Goal: Transaction & Acquisition: Purchase product/service

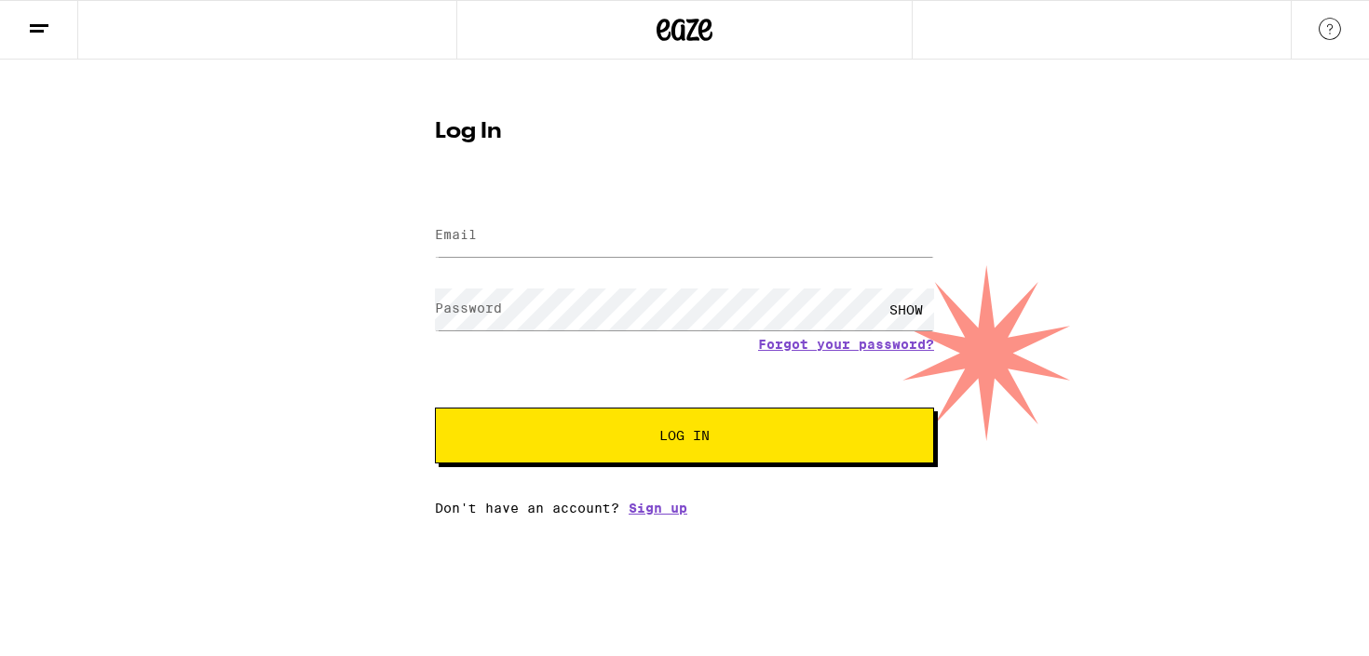
type input "[EMAIL_ADDRESS][DOMAIN_NAME]"
click at [435, 408] on button "Log In" at bounding box center [684, 436] width 499 height 56
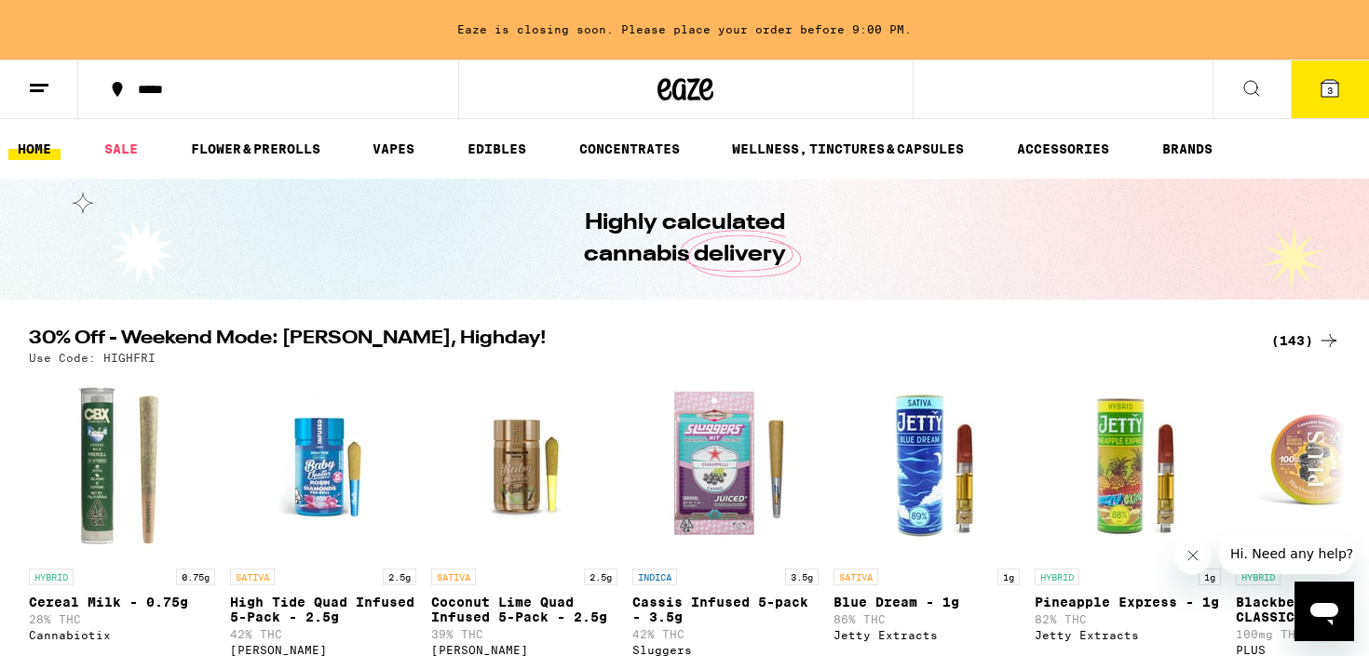
click at [1328, 89] on span "3" at bounding box center [1330, 90] width 6 height 11
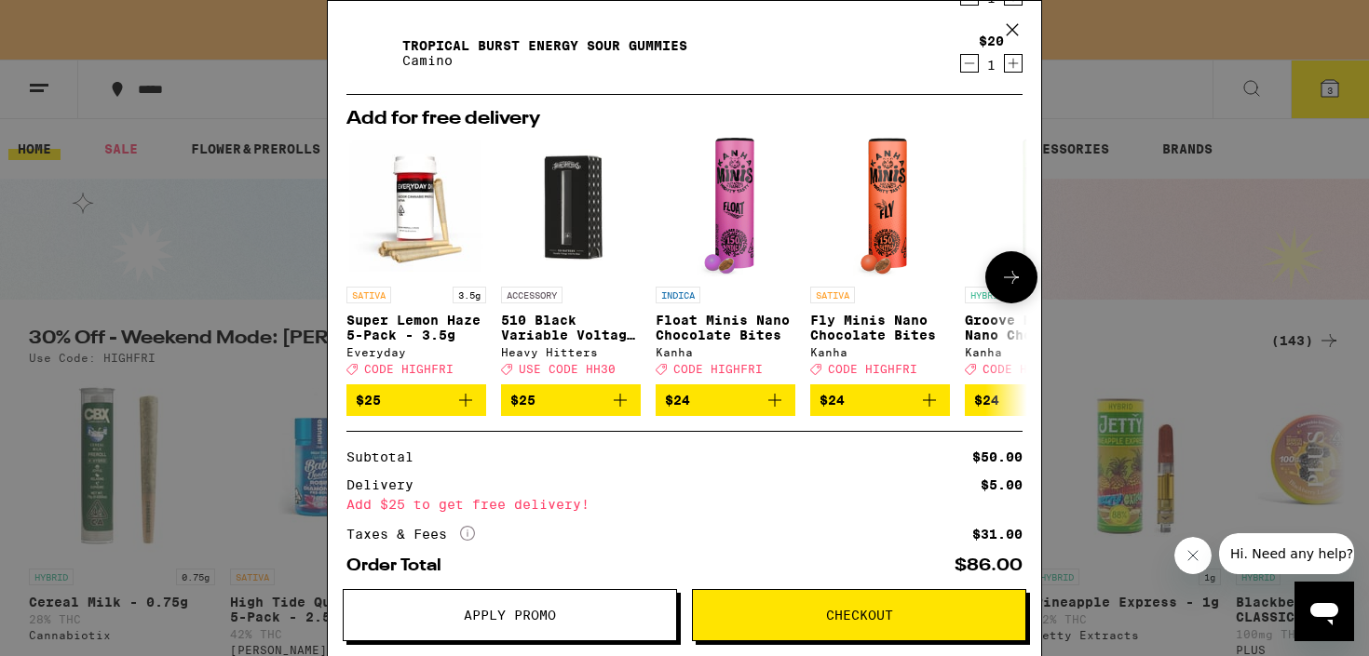
scroll to position [138, 0]
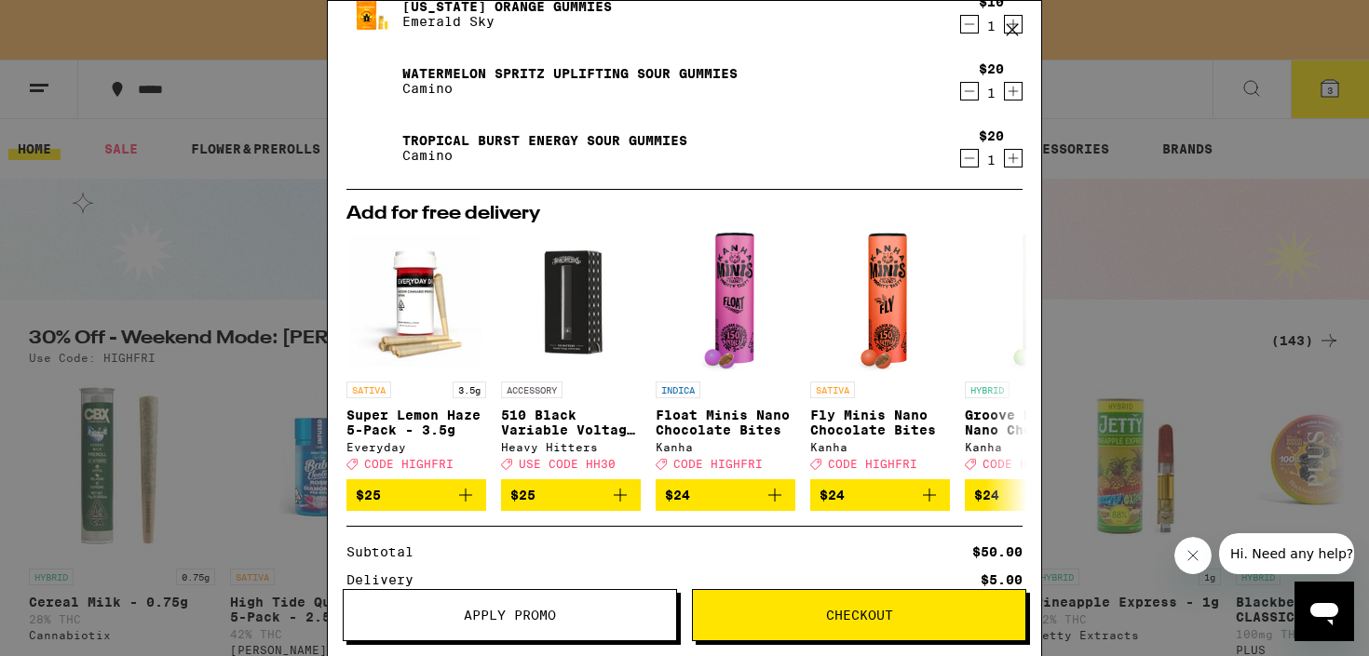
click at [976, 29] on icon "Decrement" at bounding box center [969, 24] width 17 height 22
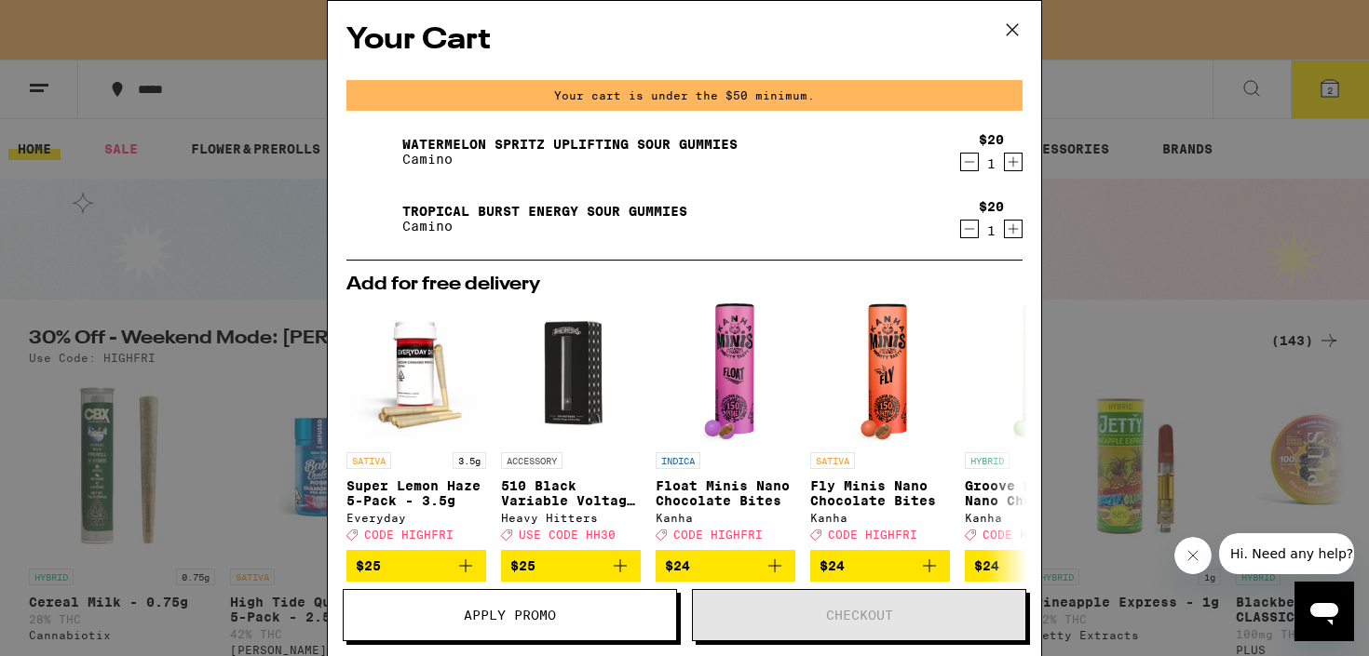
scroll to position [215, 0]
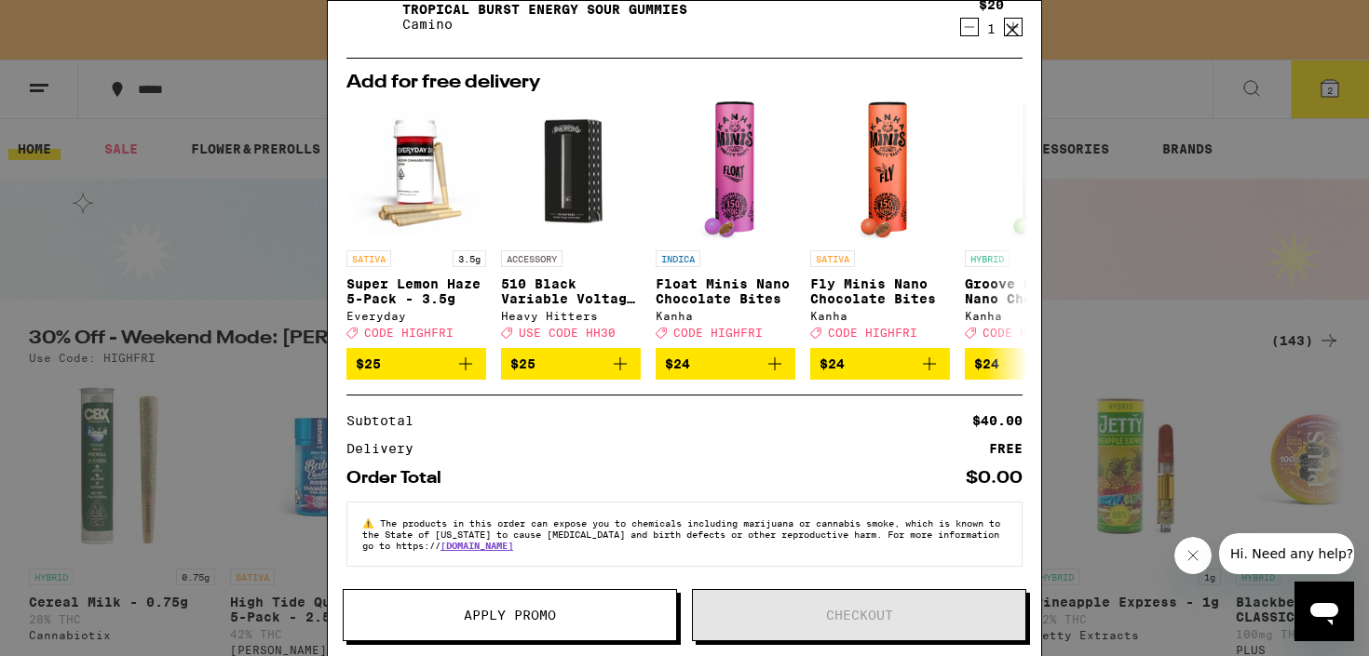
click at [224, 309] on div "Your Cart Your cart is under the $50 minimum. Watermelon Spritz Uplifting Sour …" at bounding box center [684, 328] width 1369 height 656
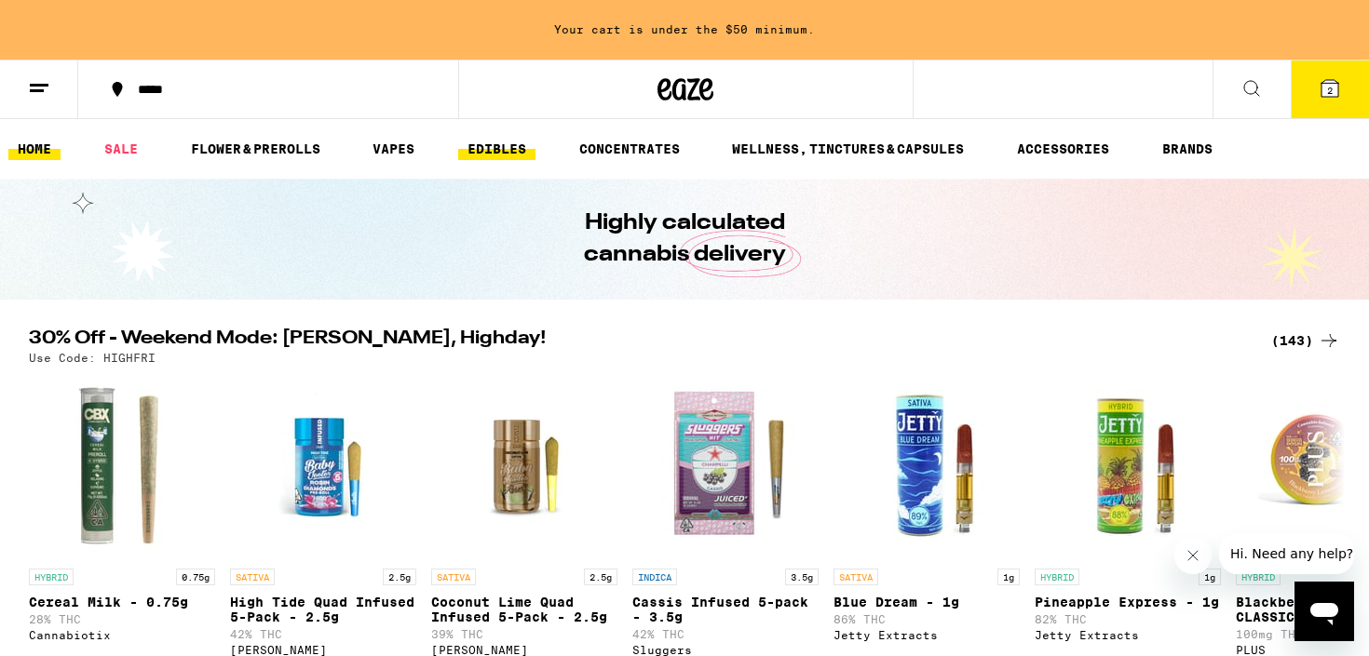
click at [525, 154] on link "EDIBLES" at bounding box center [496, 149] width 77 height 22
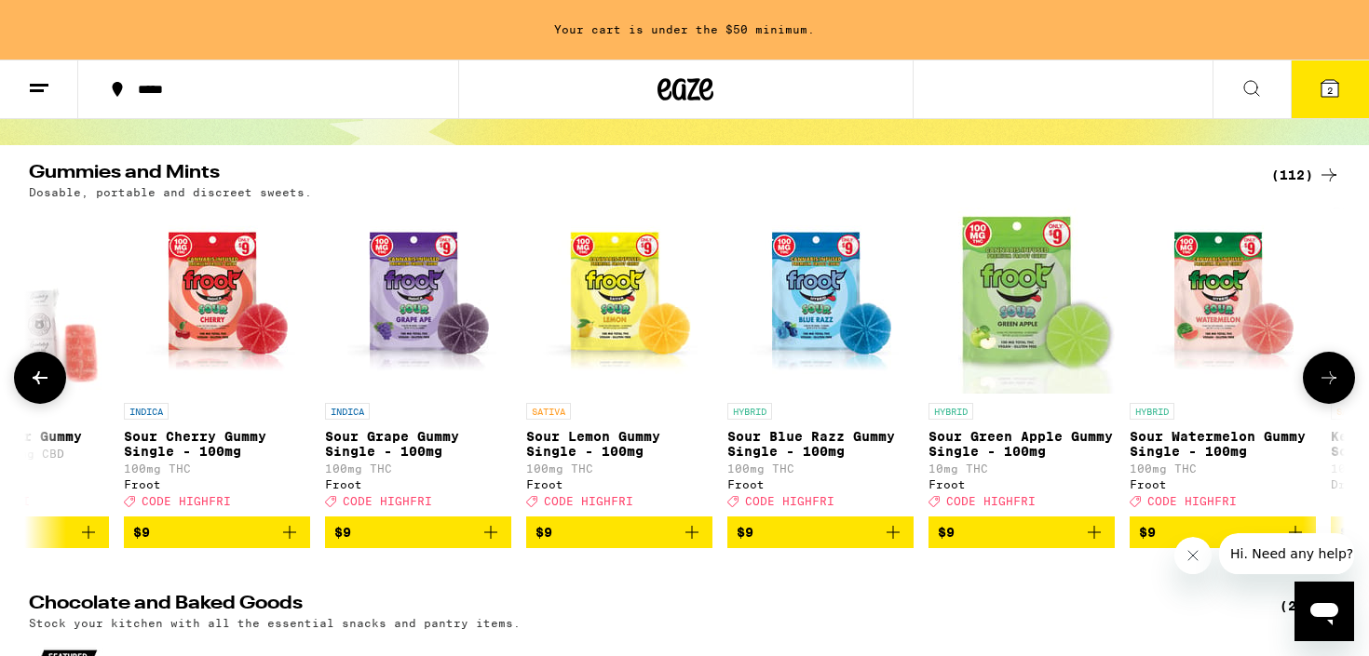
scroll to position [0, 1014]
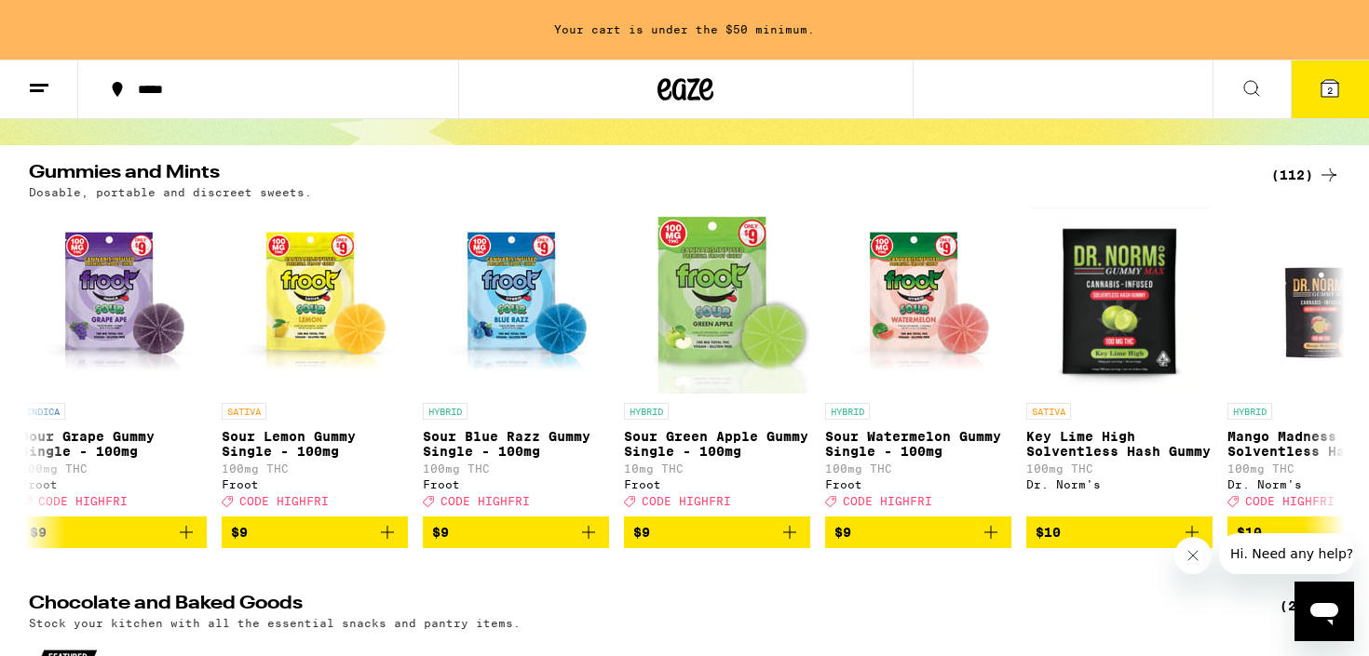
click at [1301, 181] on div "(112)" at bounding box center [1305, 175] width 69 height 22
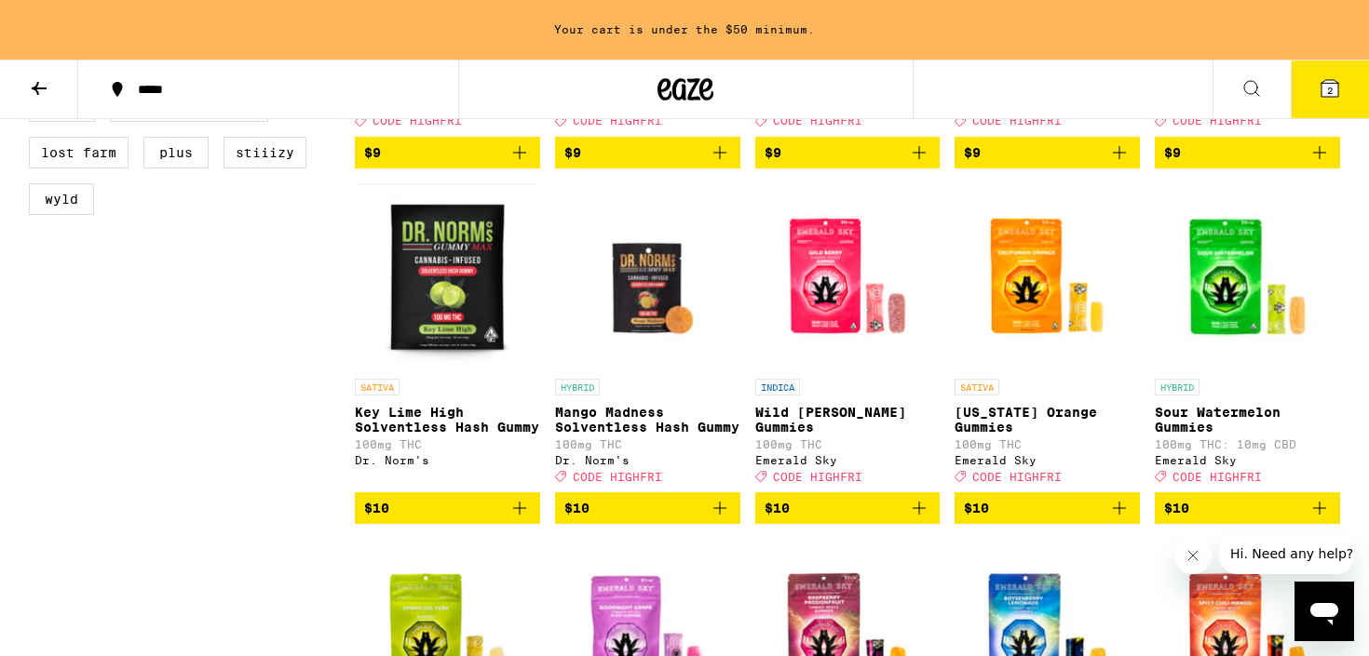
scroll to position [899, 0]
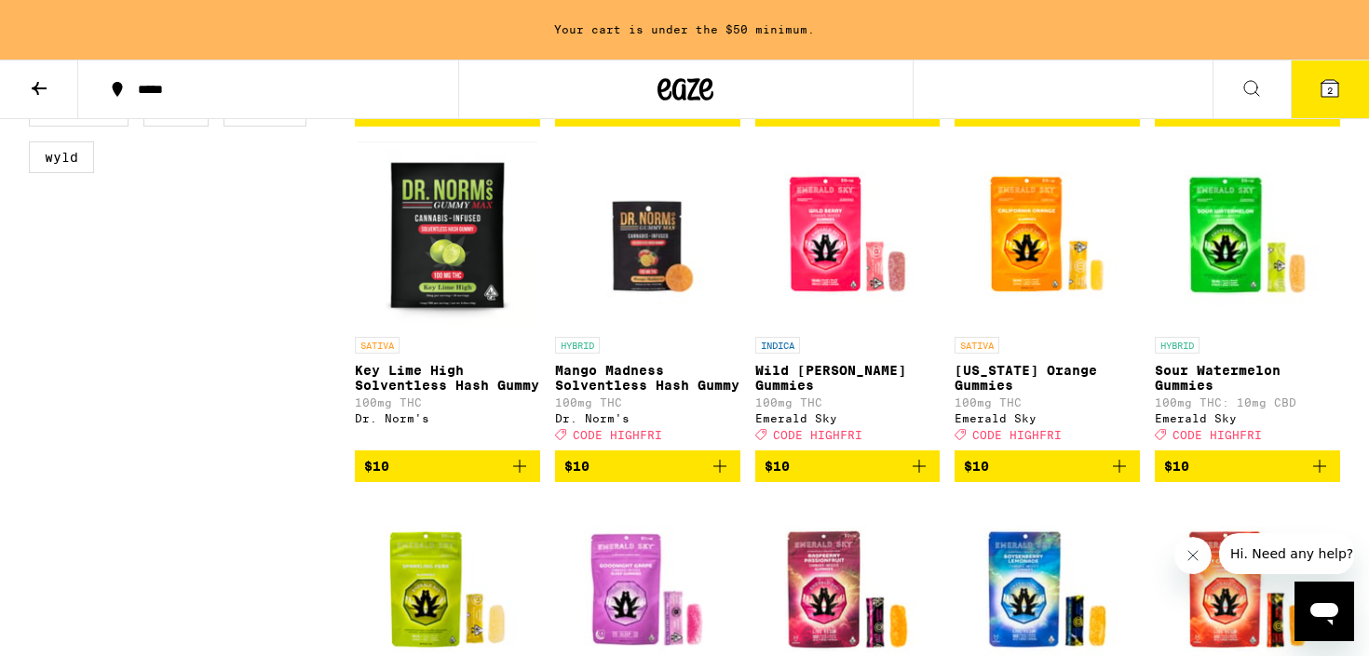
click at [1043, 441] on span "CODE HIGHFRI" at bounding box center [1016, 435] width 89 height 12
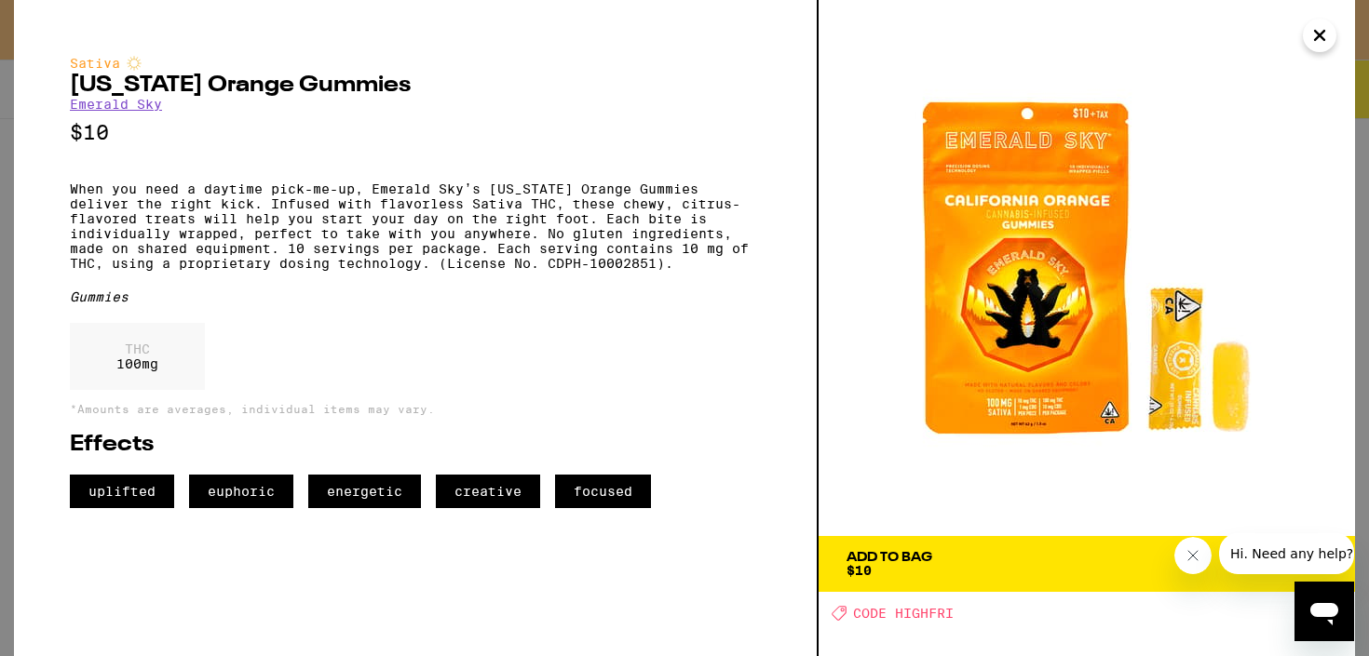
click at [994, 564] on span "Add To Bag $10" at bounding box center [1086, 564] width 480 height 26
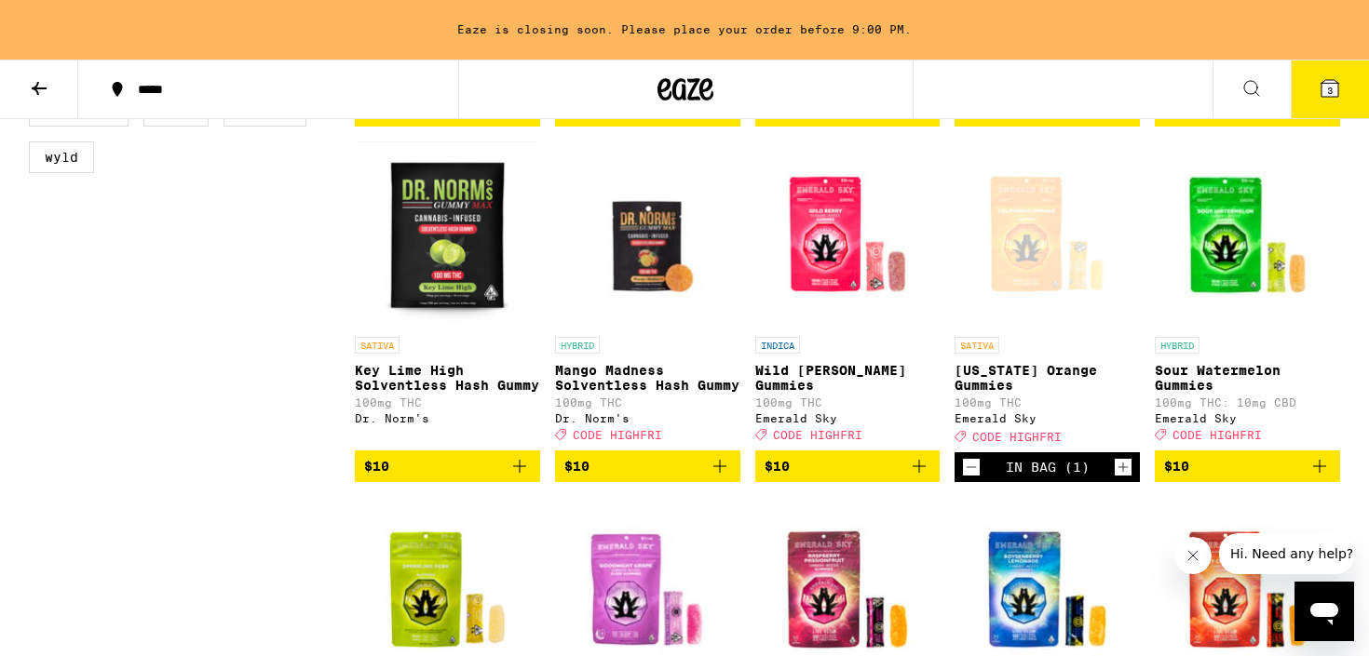
click at [1325, 90] on icon at bounding box center [1329, 88] width 17 height 17
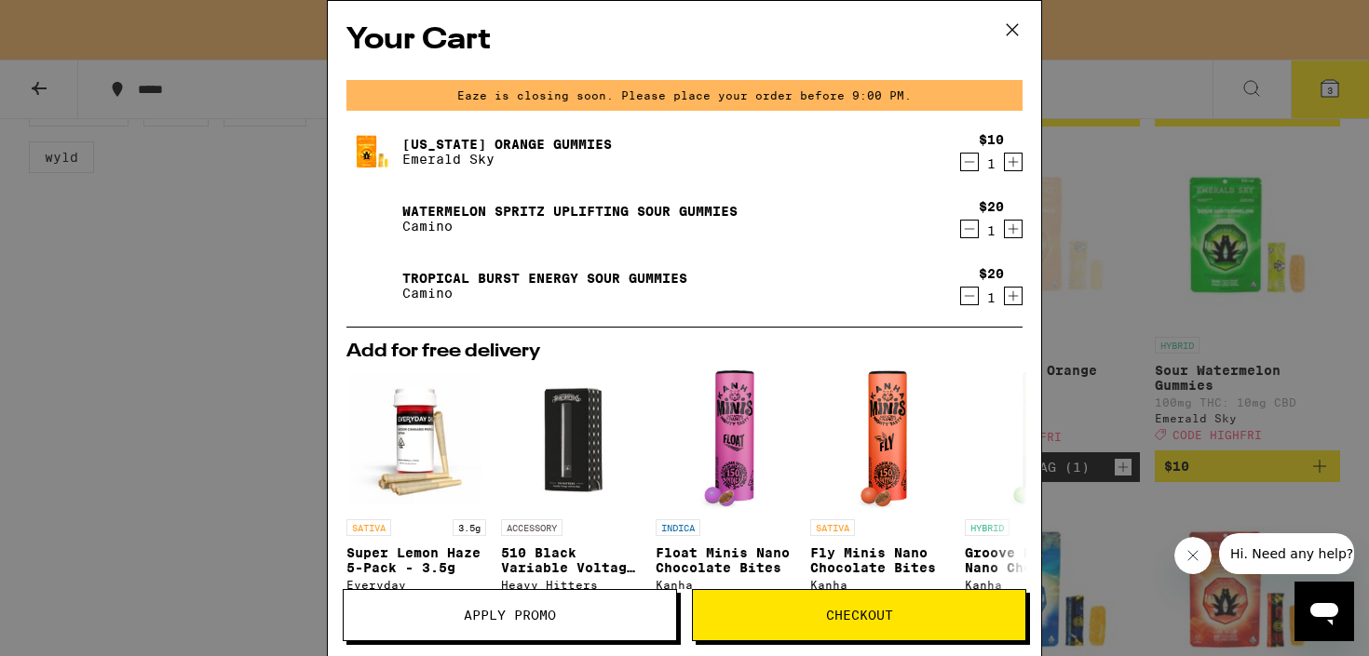
click at [533, 610] on span "Apply Promo" at bounding box center [510, 615] width 92 height 13
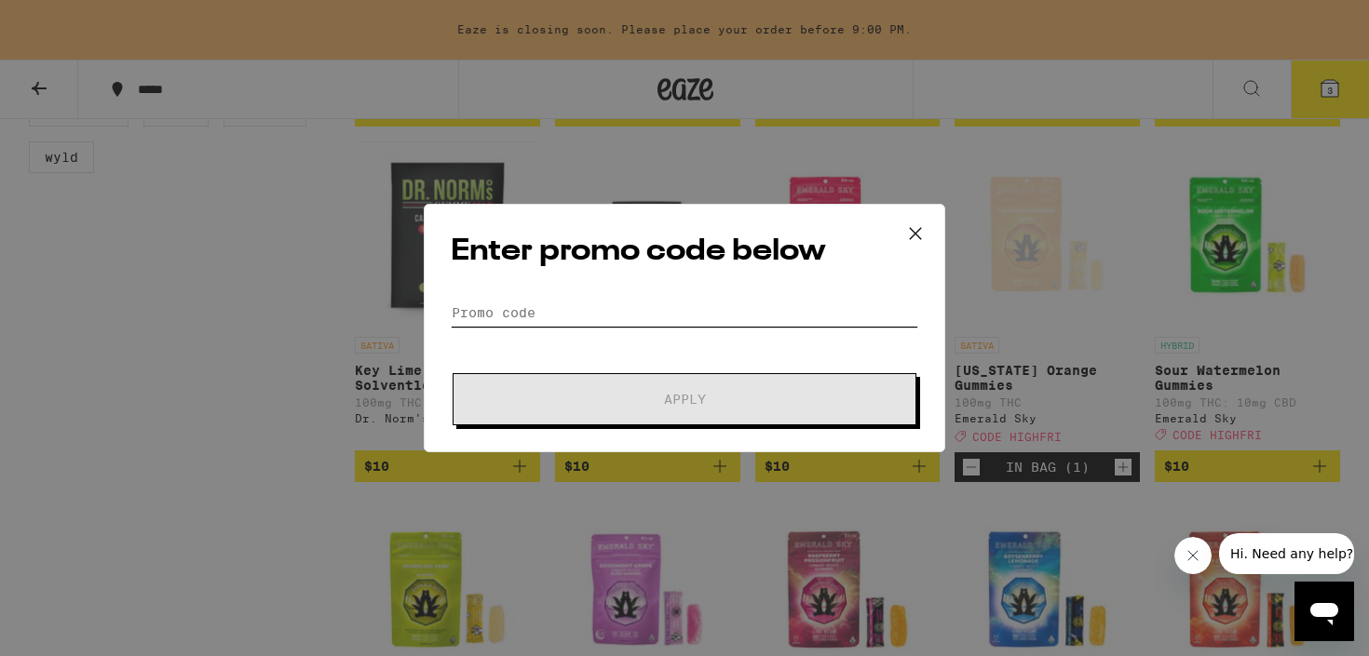
click at [691, 301] on input "Promo Code" at bounding box center [684, 313] width 467 height 28
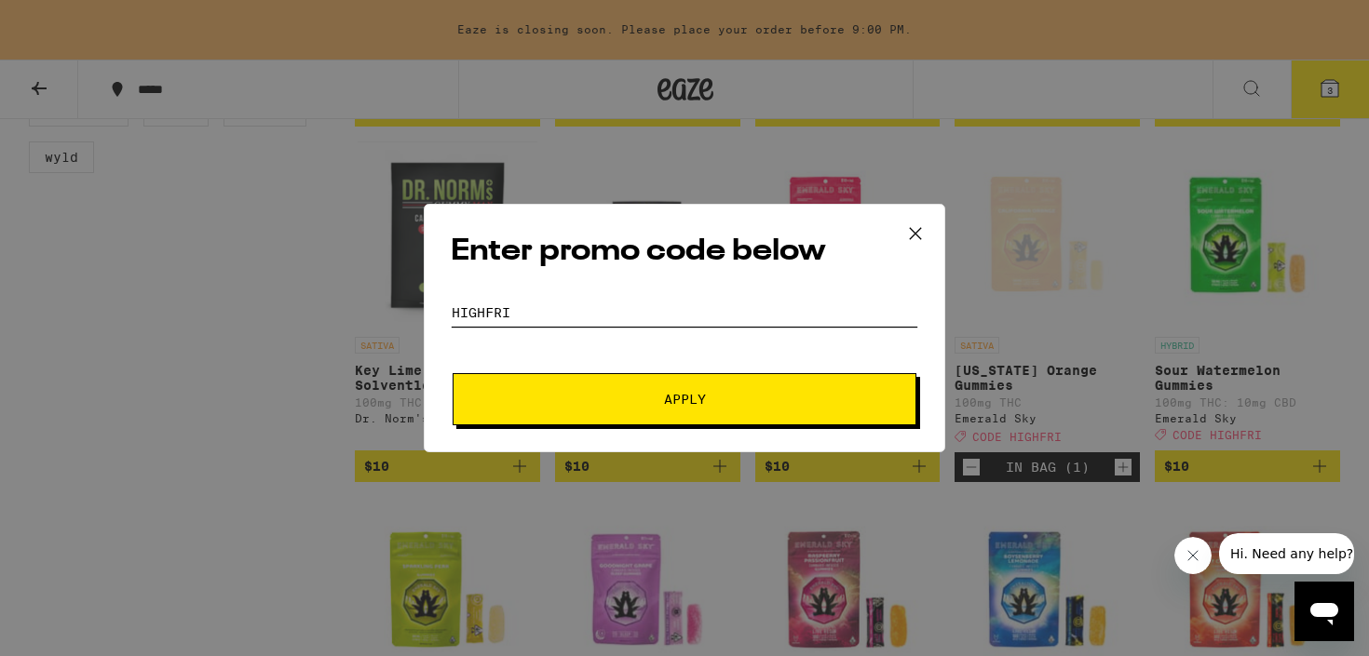
type input "HIGHFRI"
click at [697, 403] on span "Apply" at bounding box center [685, 399] width 42 height 13
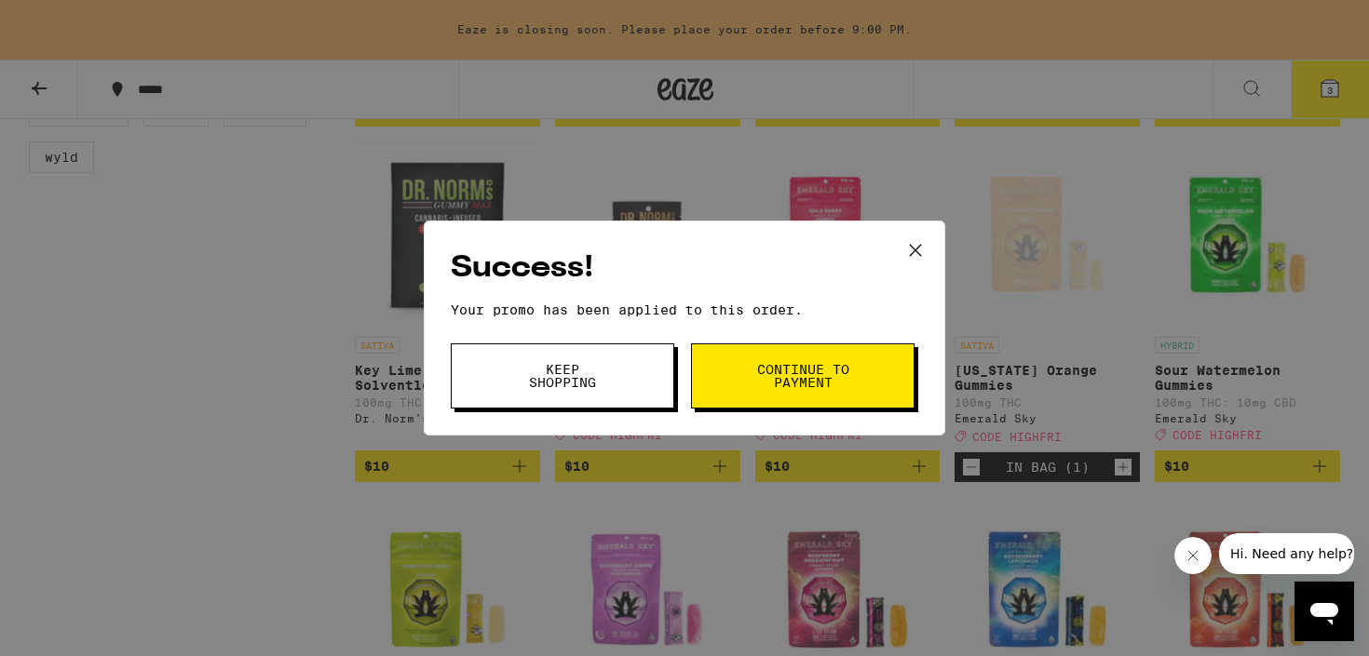
click at [741, 385] on button "Continue to payment" at bounding box center [802, 376] width 223 height 65
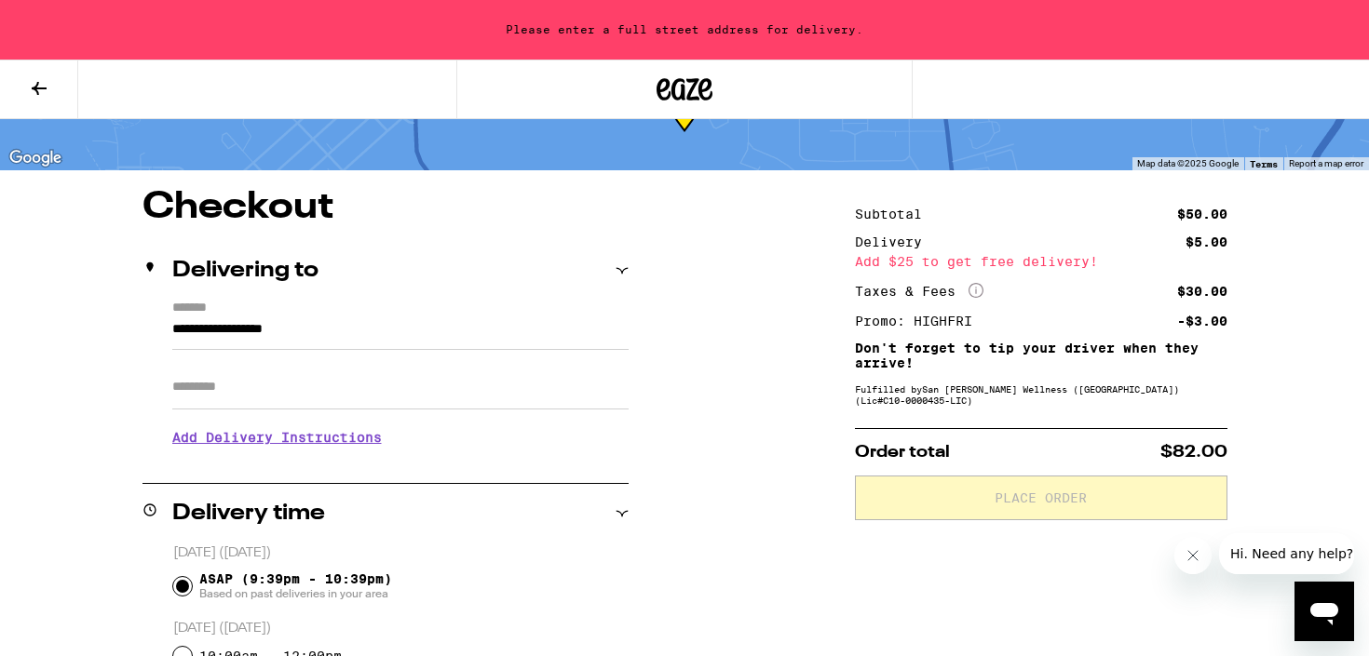
scroll to position [95, 0]
click at [45, 77] on icon at bounding box center [39, 88] width 22 height 22
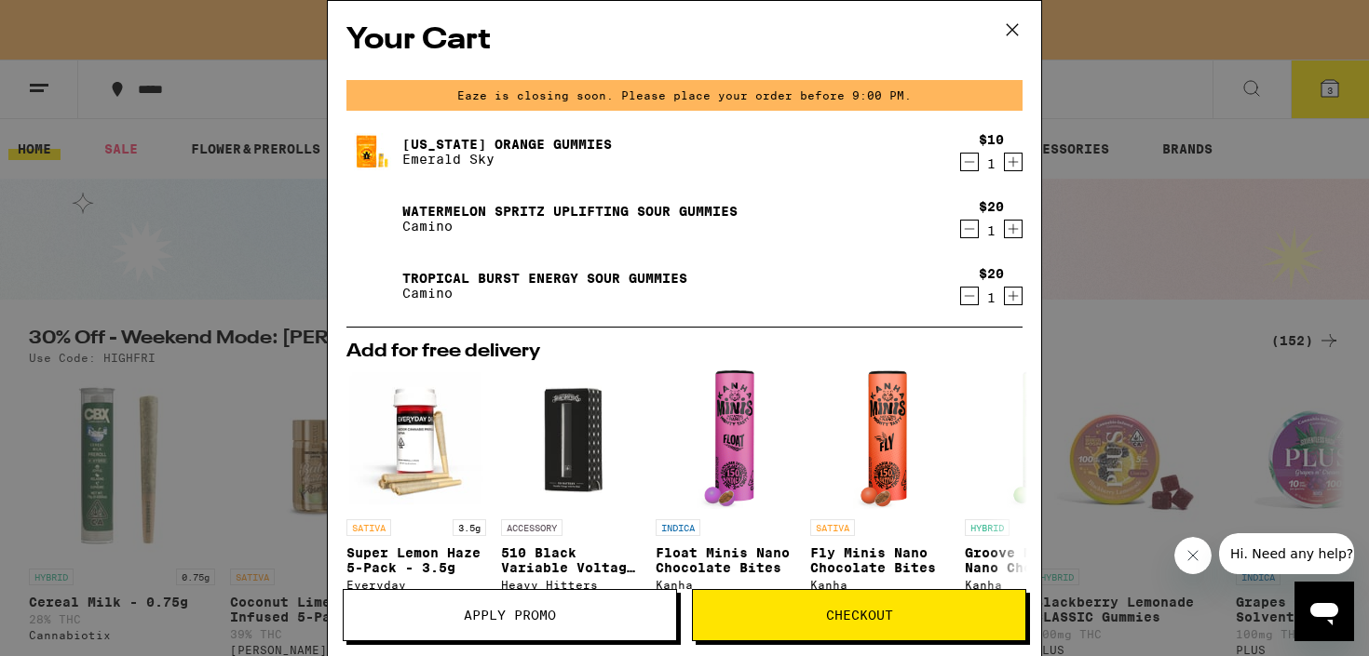
click at [898, 601] on button "Checkout" at bounding box center [859, 615] width 334 height 52
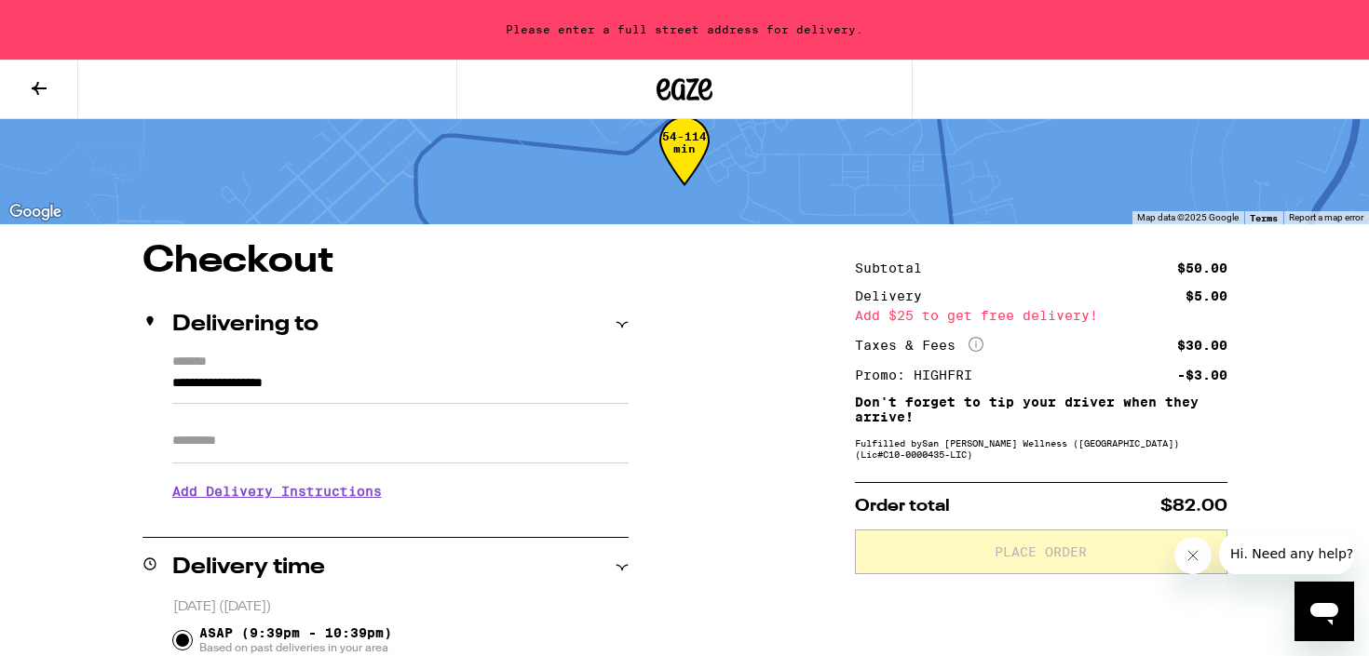
scroll to position [86, 0]
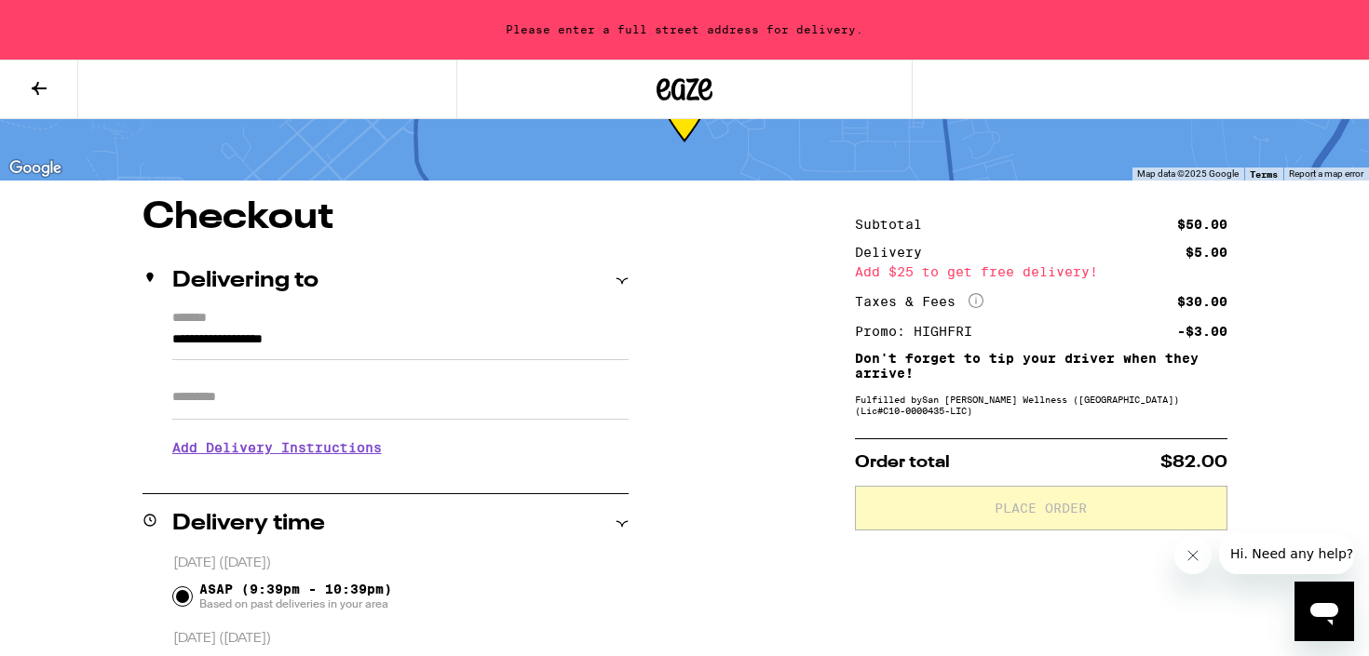
click at [387, 348] on input "**********" at bounding box center [400, 345] width 456 height 32
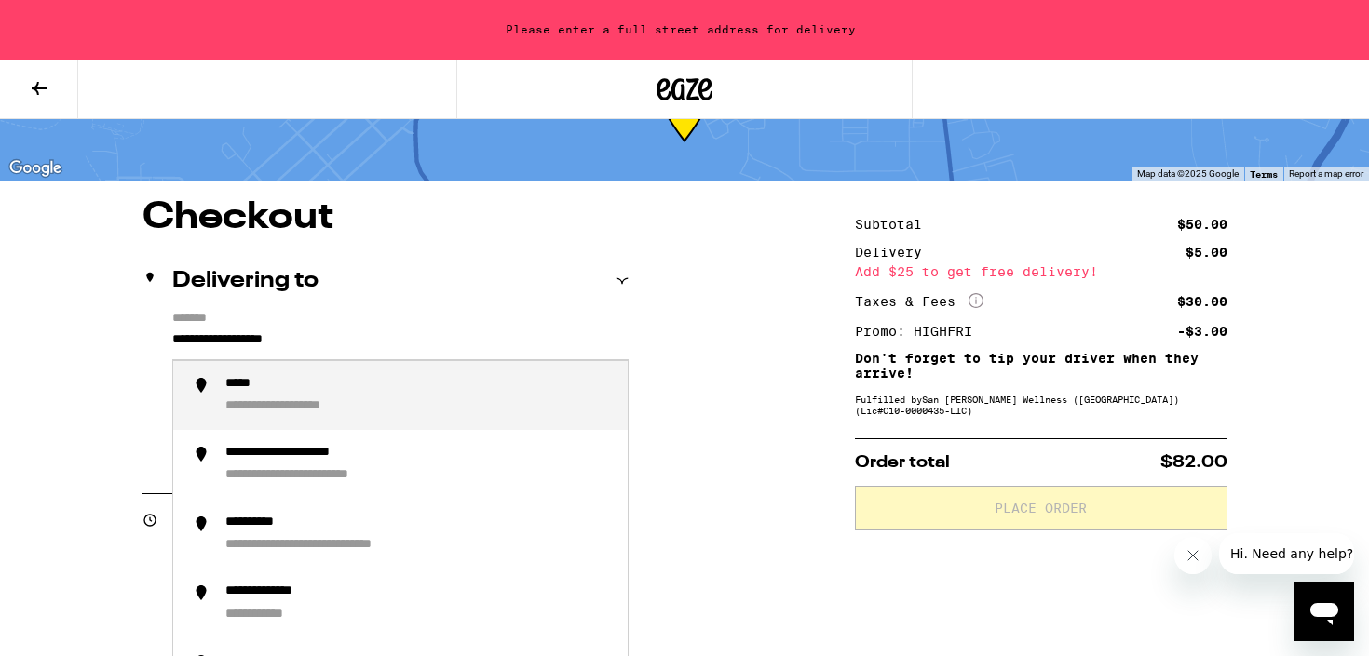
click at [386, 347] on input "**********" at bounding box center [400, 345] width 456 height 32
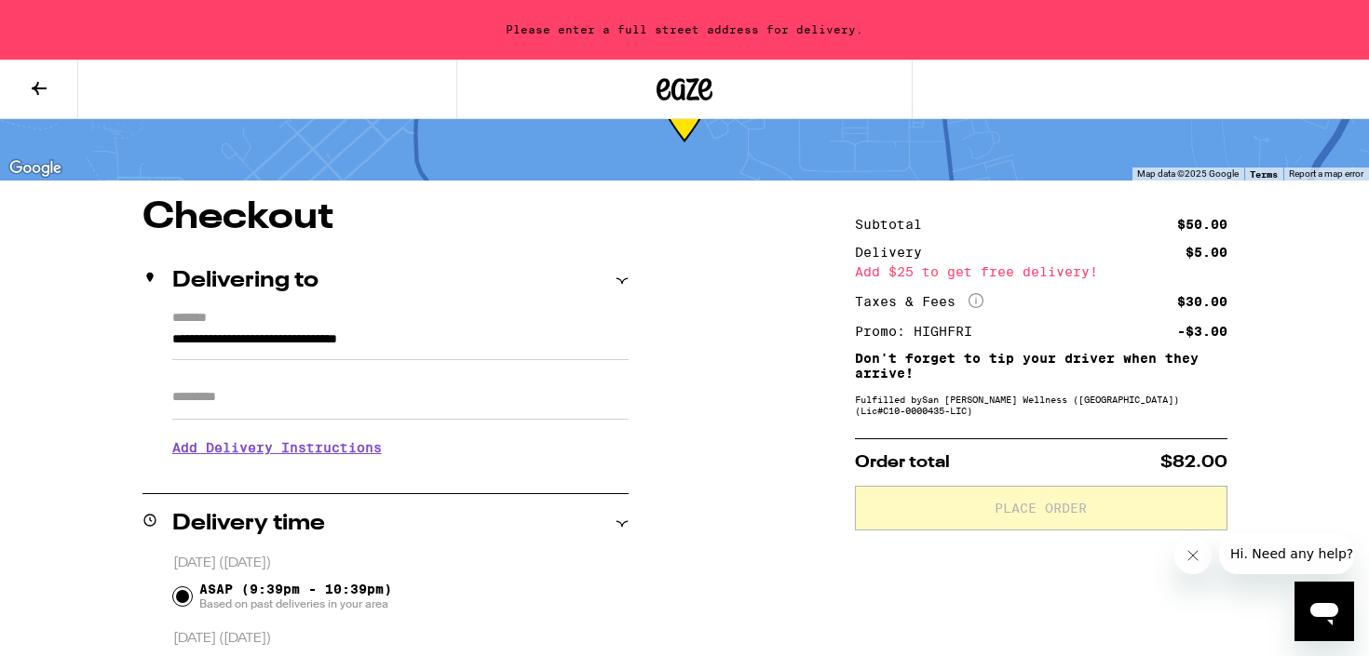
type input "**********"
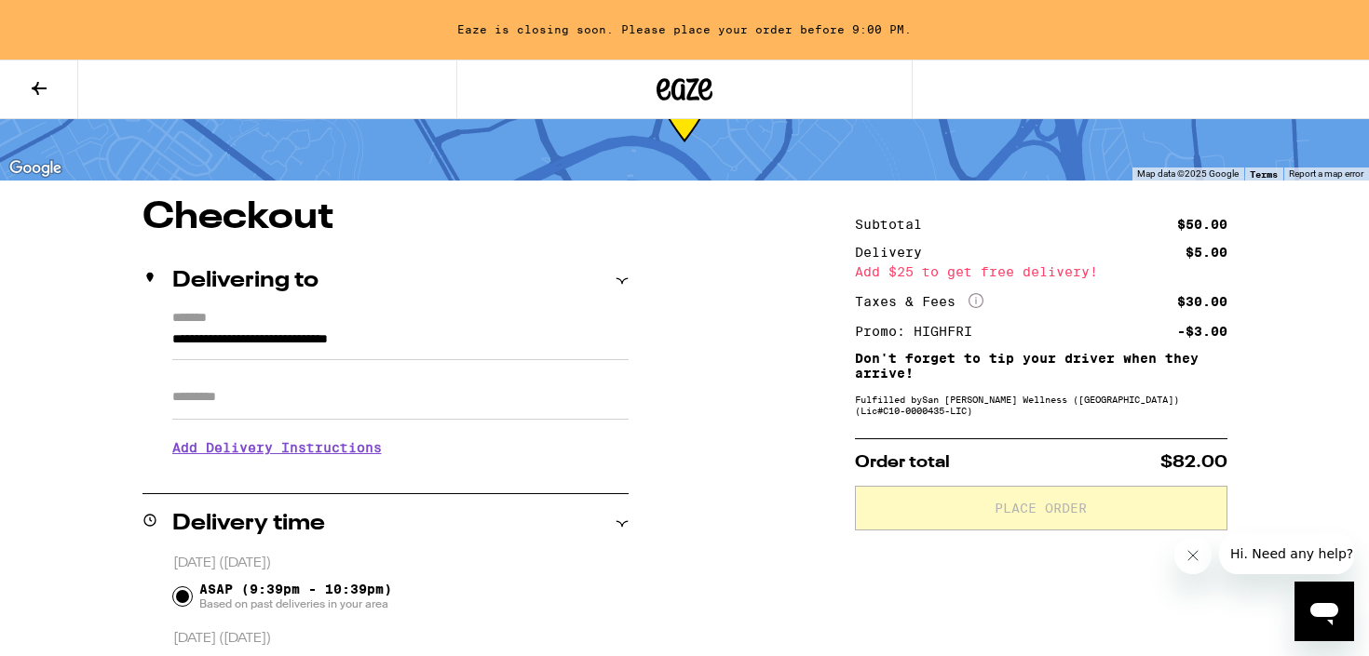
click at [341, 394] on input "Apt/Suite" at bounding box center [400, 397] width 456 height 45
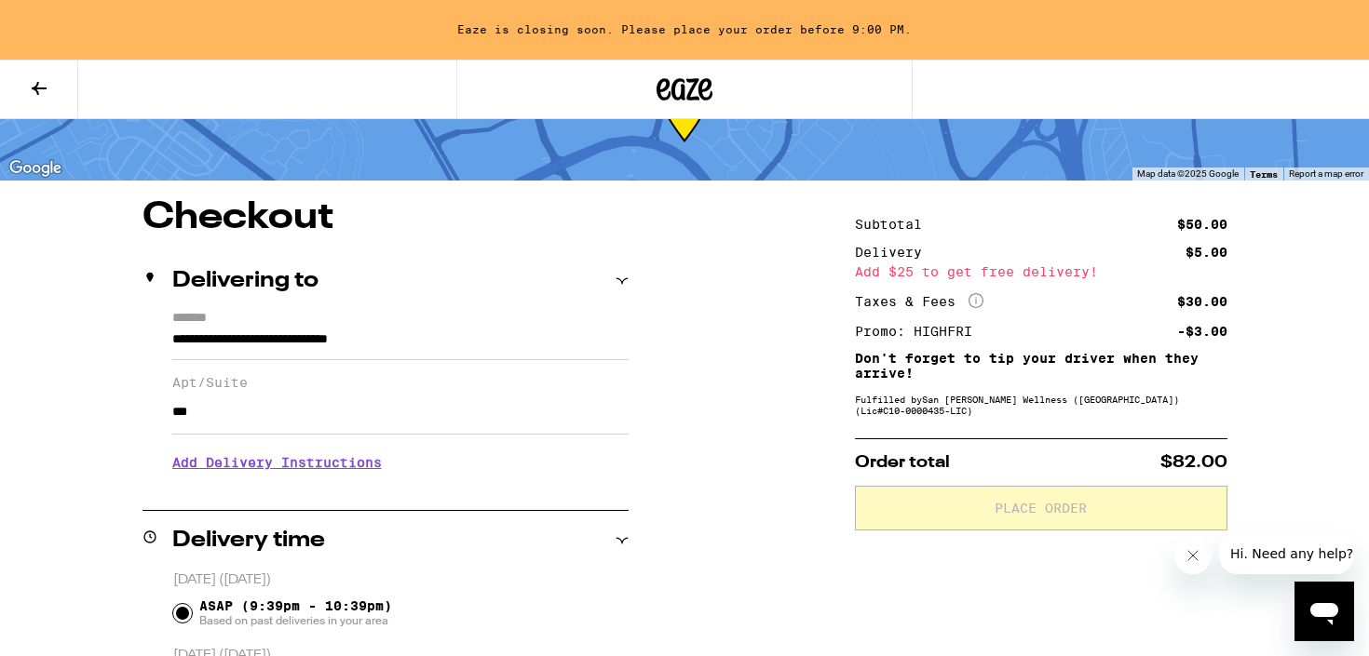
scroll to position [159, 0]
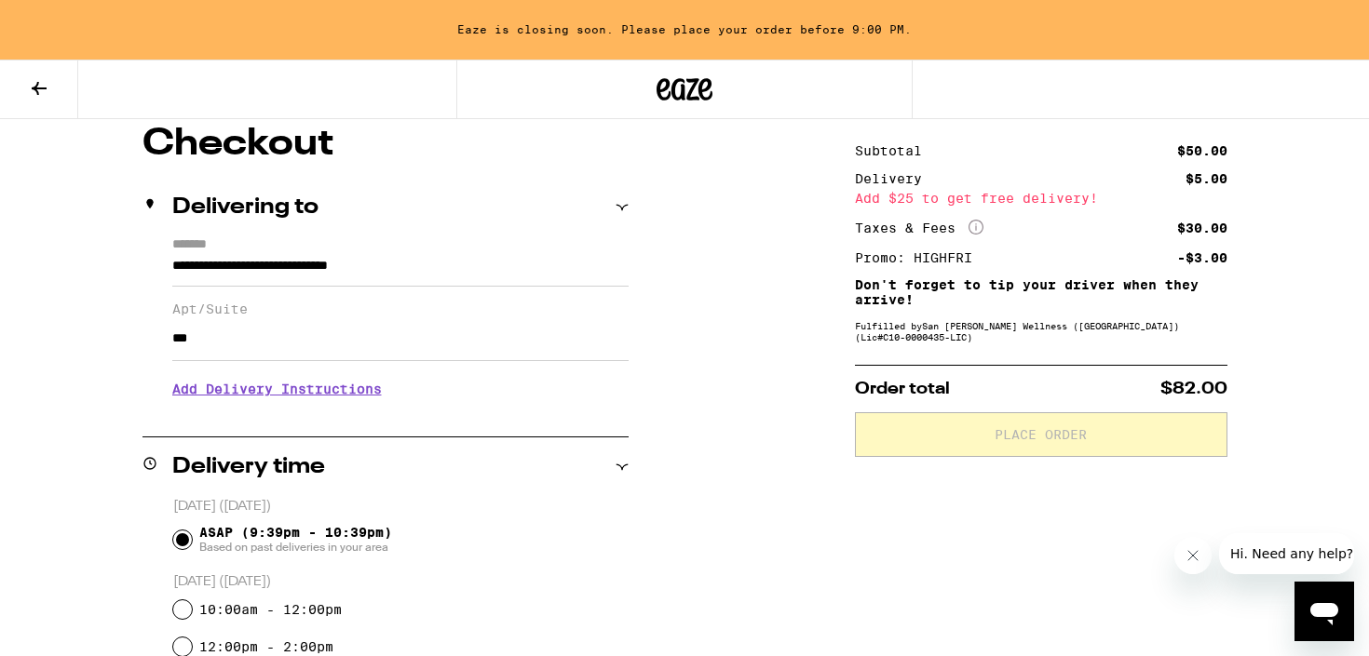
type input "***"
click at [282, 390] on h3 "Add Delivery Instructions" at bounding box center [400, 389] width 456 height 43
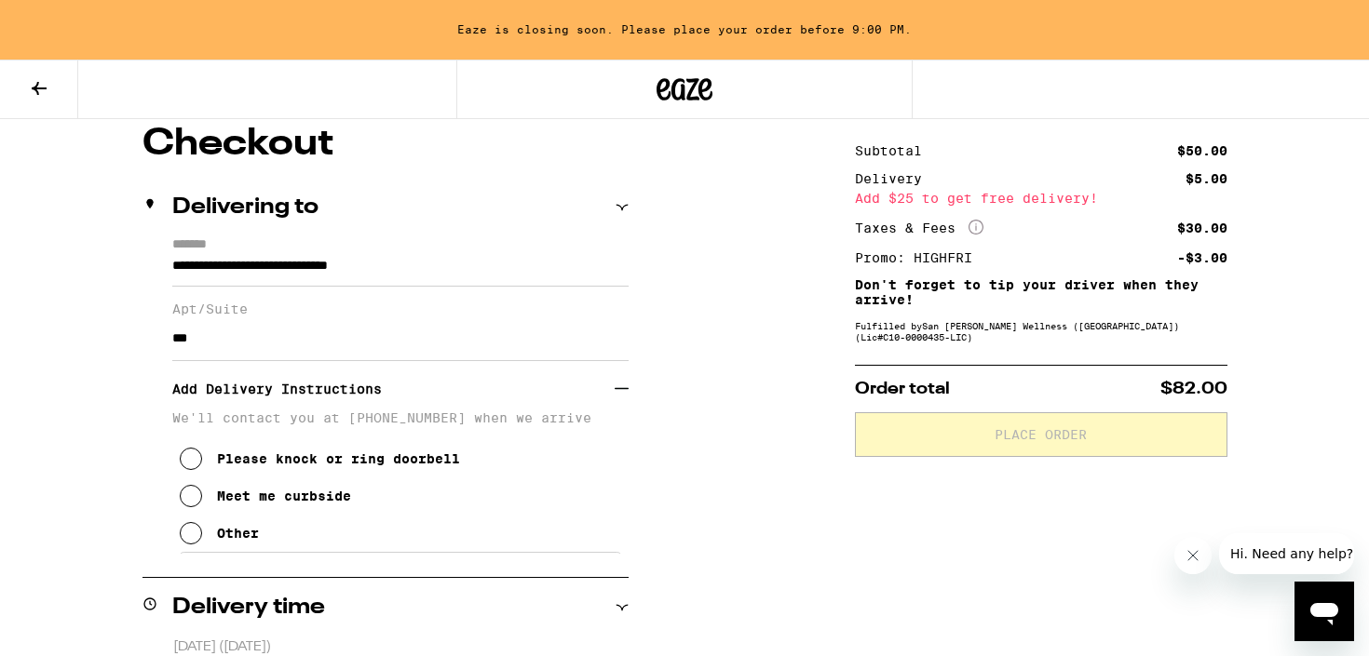
click at [290, 504] on div "Meet me curbside" at bounding box center [284, 496] width 134 height 15
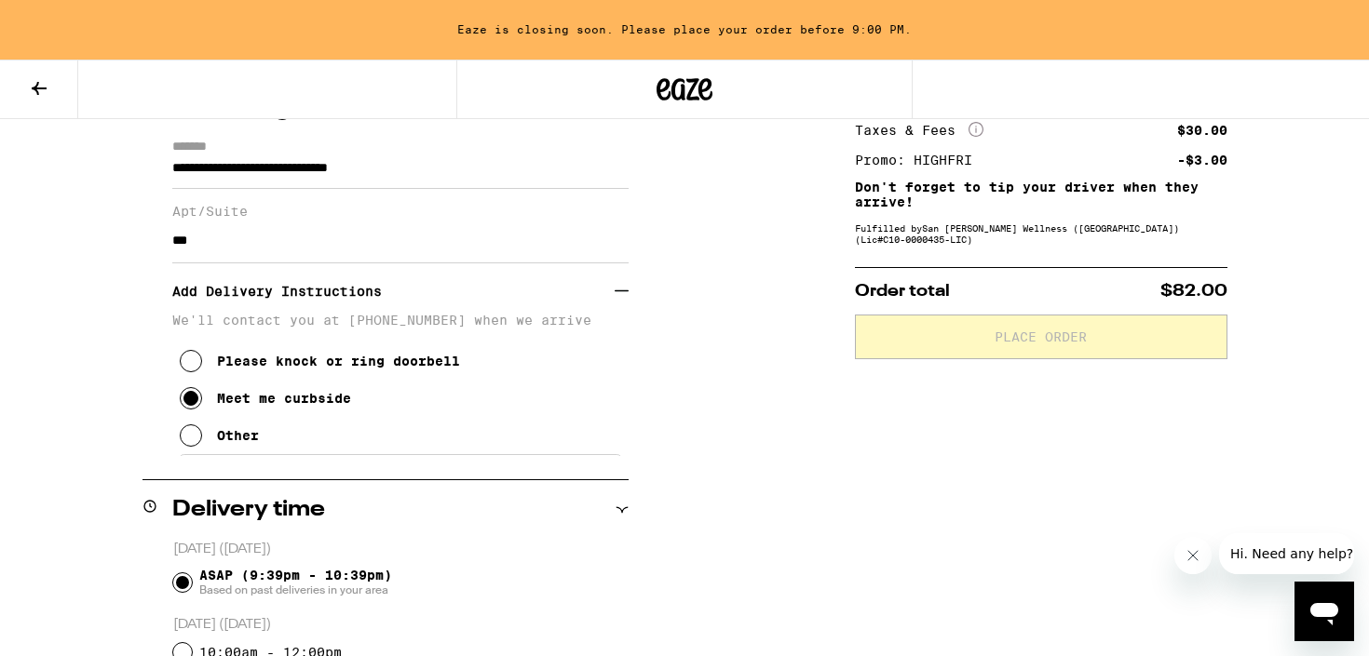
scroll to position [287, 0]
